Goal: Find specific page/section: Find specific page/section

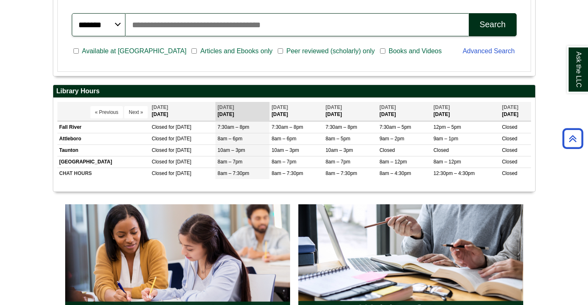
scroll to position [247, 0]
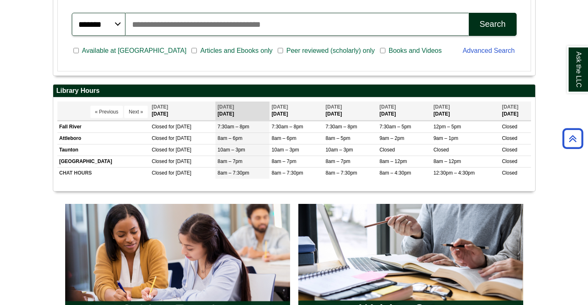
click at [286, 105] on span "[DATE]" at bounding box center [279, 107] width 16 height 6
click at [294, 114] on th "[DATE] [DATE]" at bounding box center [296, 110] width 54 height 19
click at [294, 115] on th "[DATE] [DATE]" at bounding box center [296, 110] width 54 height 19
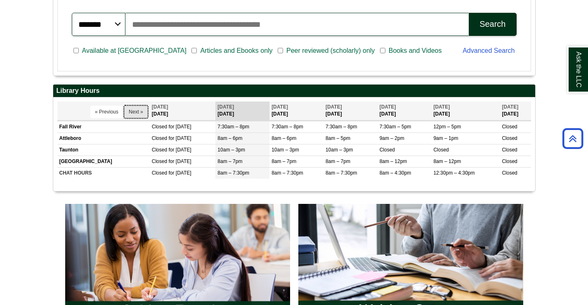
click at [133, 111] on button "Next »" at bounding box center [136, 112] width 24 height 12
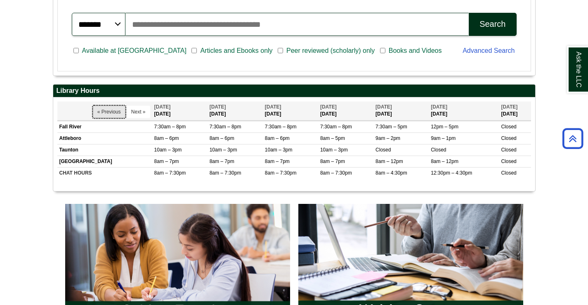
click at [109, 112] on button "« Previous" at bounding box center [109, 112] width 33 height 12
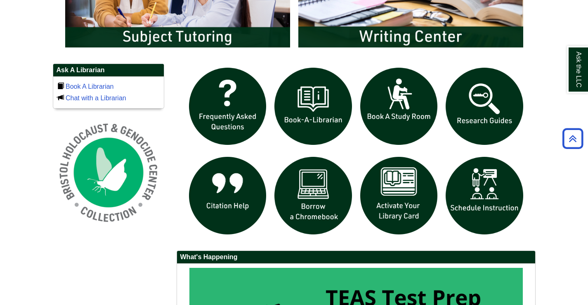
scroll to position [536, 0]
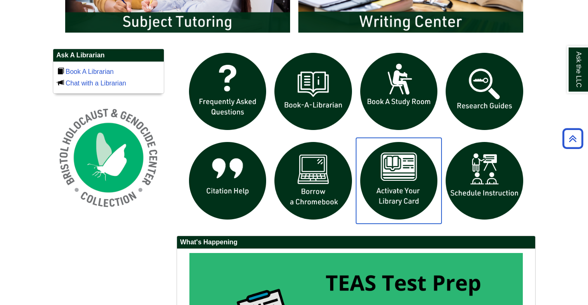
click at [400, 176] on img "slideshow" at bounding box center [399, 181] width 86 height 86
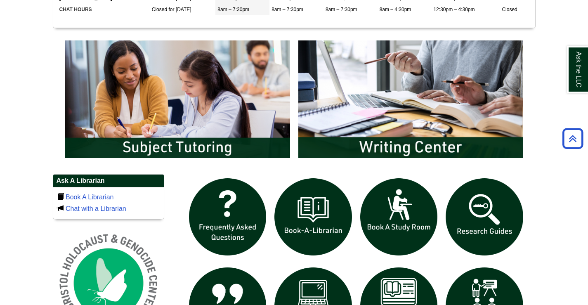
scroll to position [398, 0]
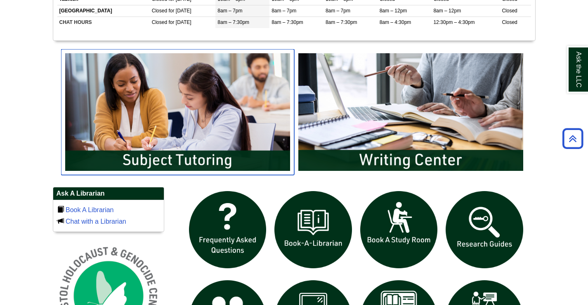
click at [191, 125] on img "slideshow" at bounding box center [177, 111] width 233 height 125
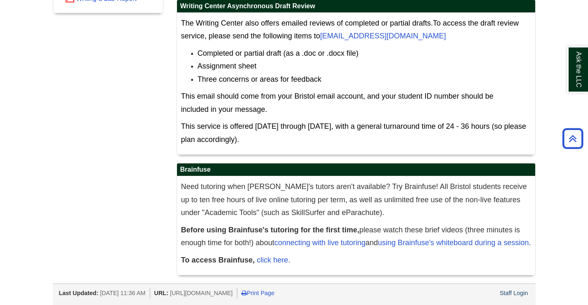
scroll to position [461, 0]
click at [280, 257] on link "click here" at bounding box center [272, 260] width 31 height 8
